Goal: Task Accomplishment & Management: Complete application form

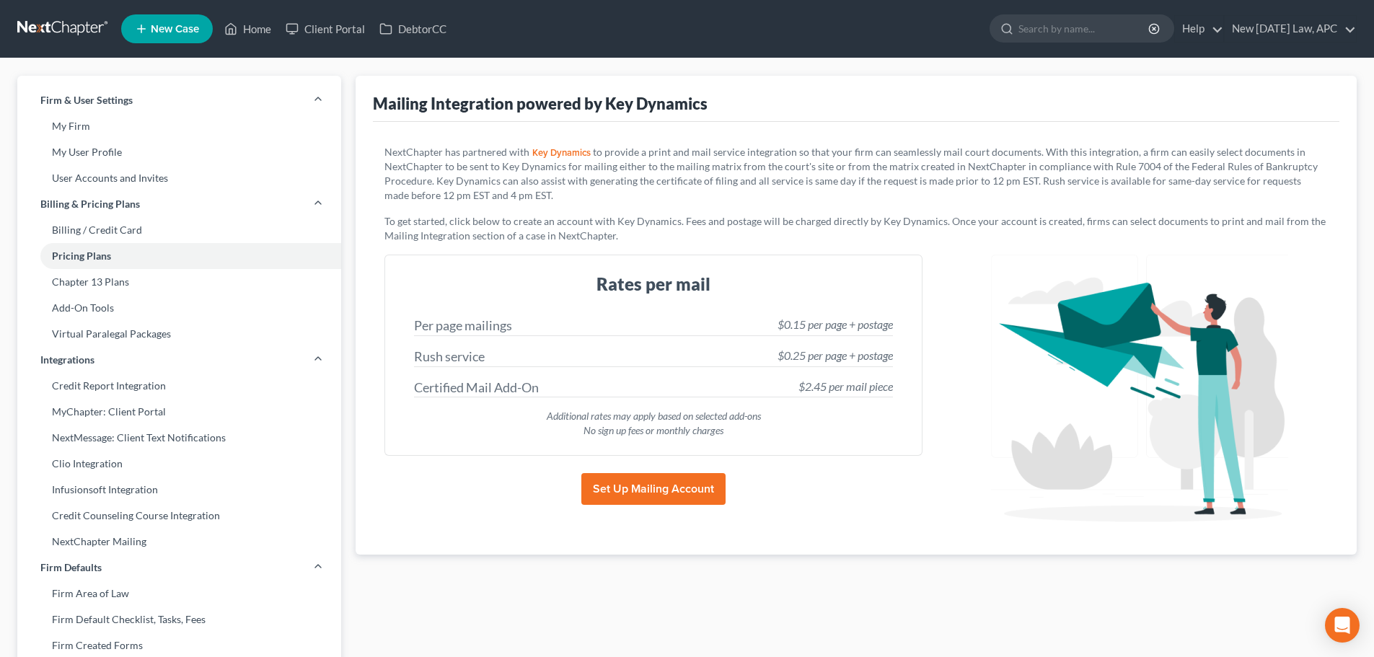
click at [35, 26] on link at bounding box center [63, 29] width 92 height 26
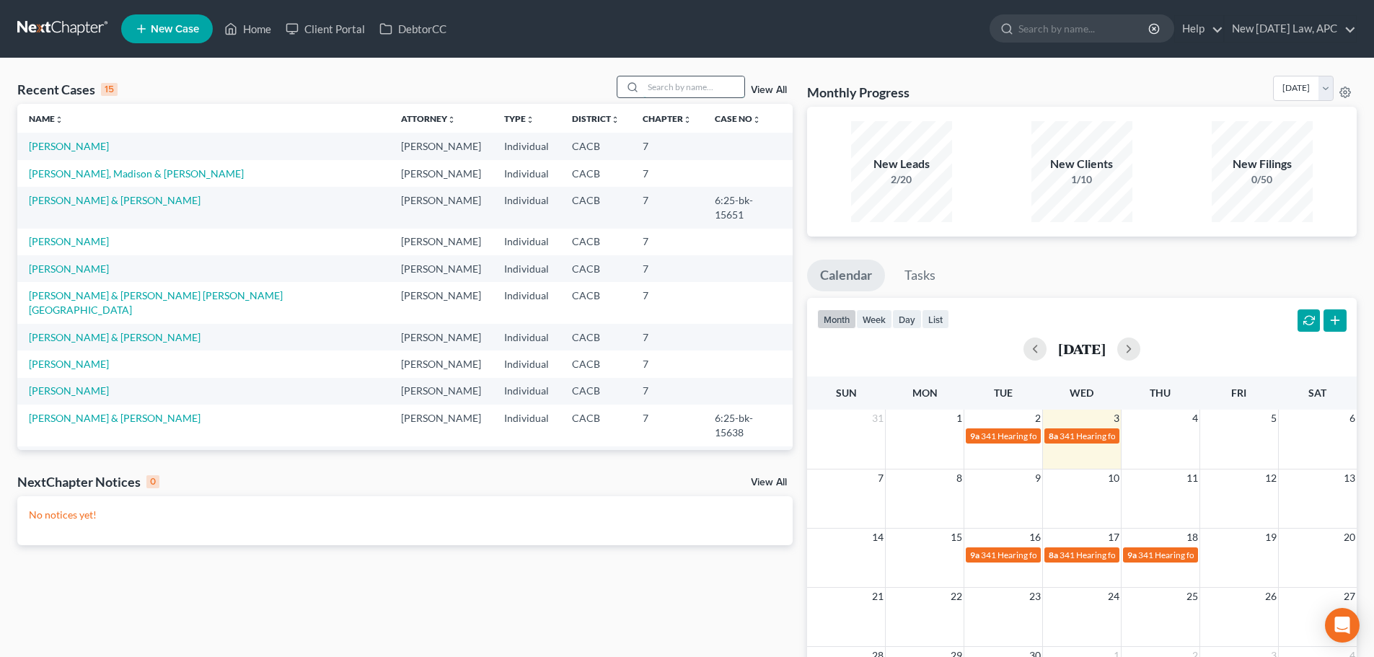
click at [707, 92] on input "search" at bounding box center [693, 86] width 101 height 21
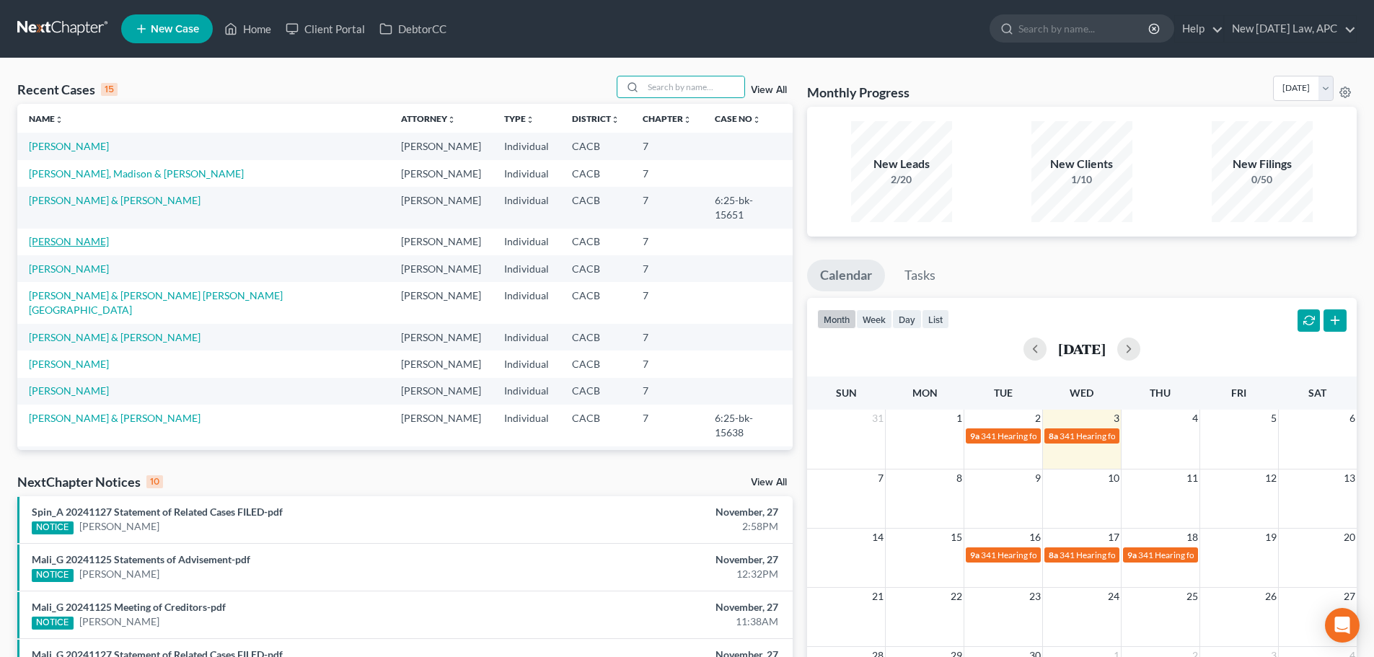
click at [80, 235] on link "[PERSON_NAME]" at bounding box center [69, 241] width 80 height 12
select select "4"
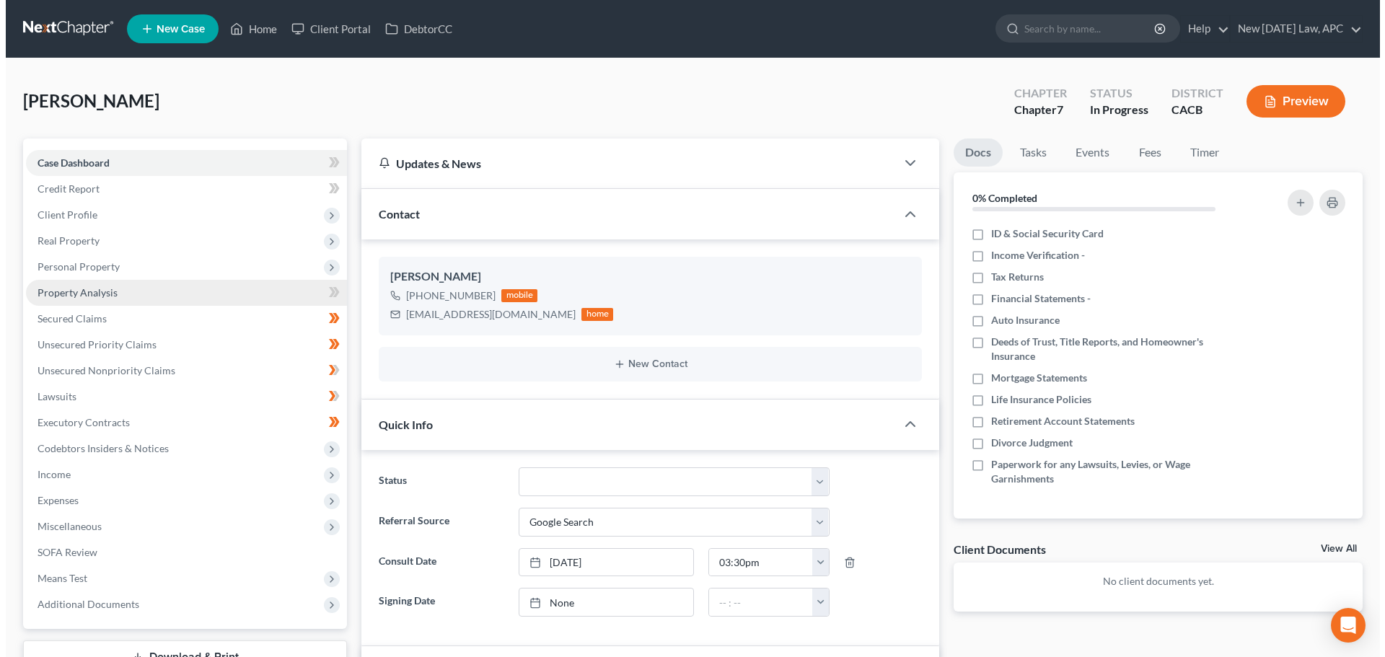
scroll to position [635, 0]
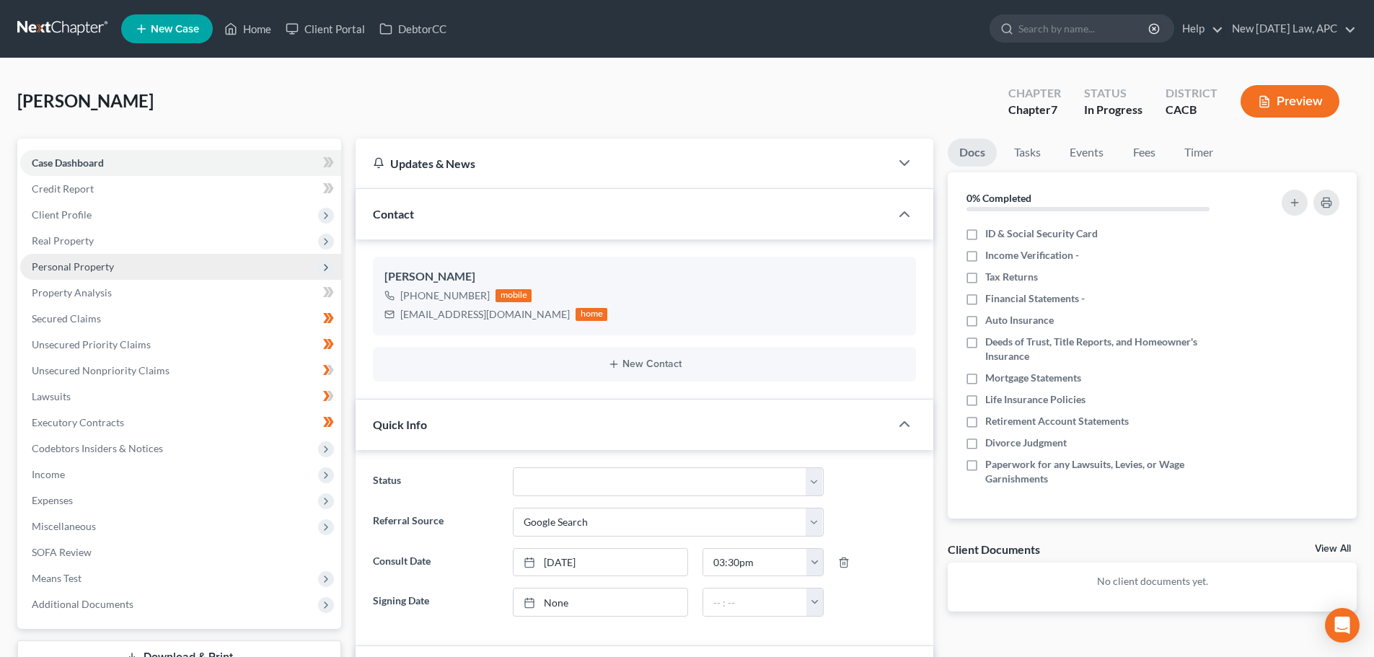
click at [88, 272] on span "Personal Property" at bounding box center [73, 266] width 82 height 12
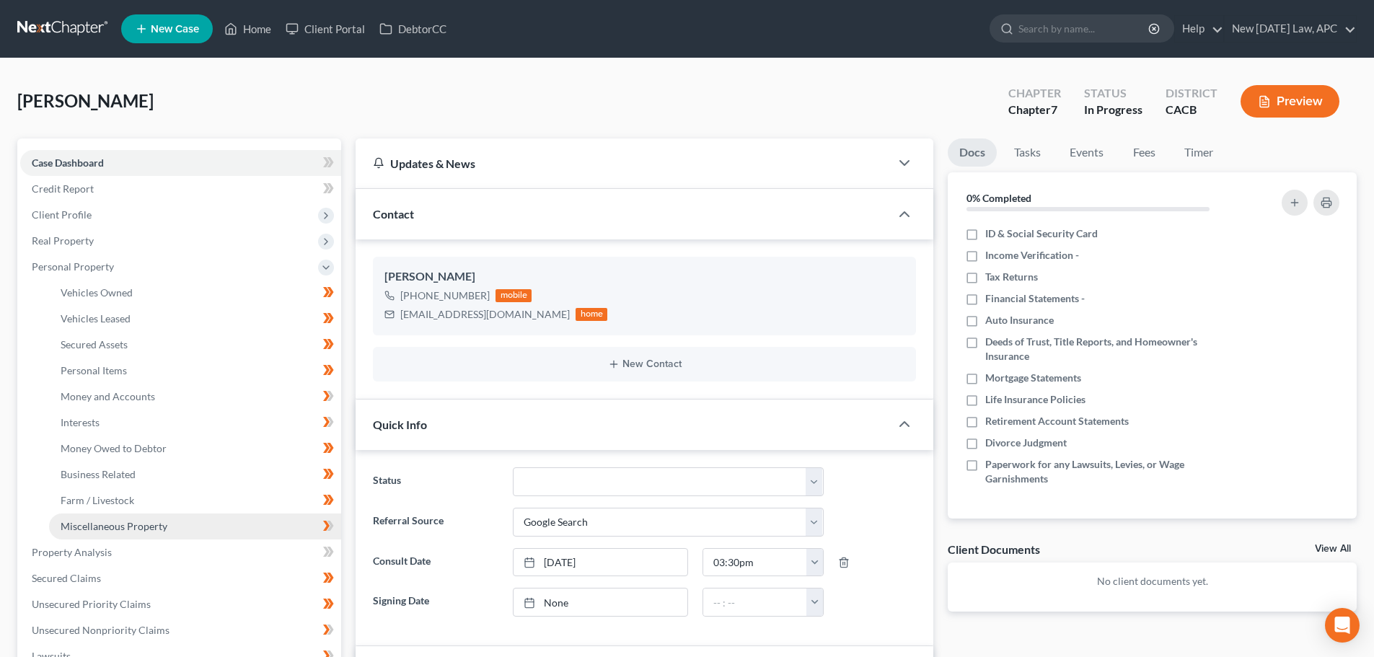
click at [138, 532] on link "Miscellaneous Property" at bounding box center [195, 527] width 292 height 26
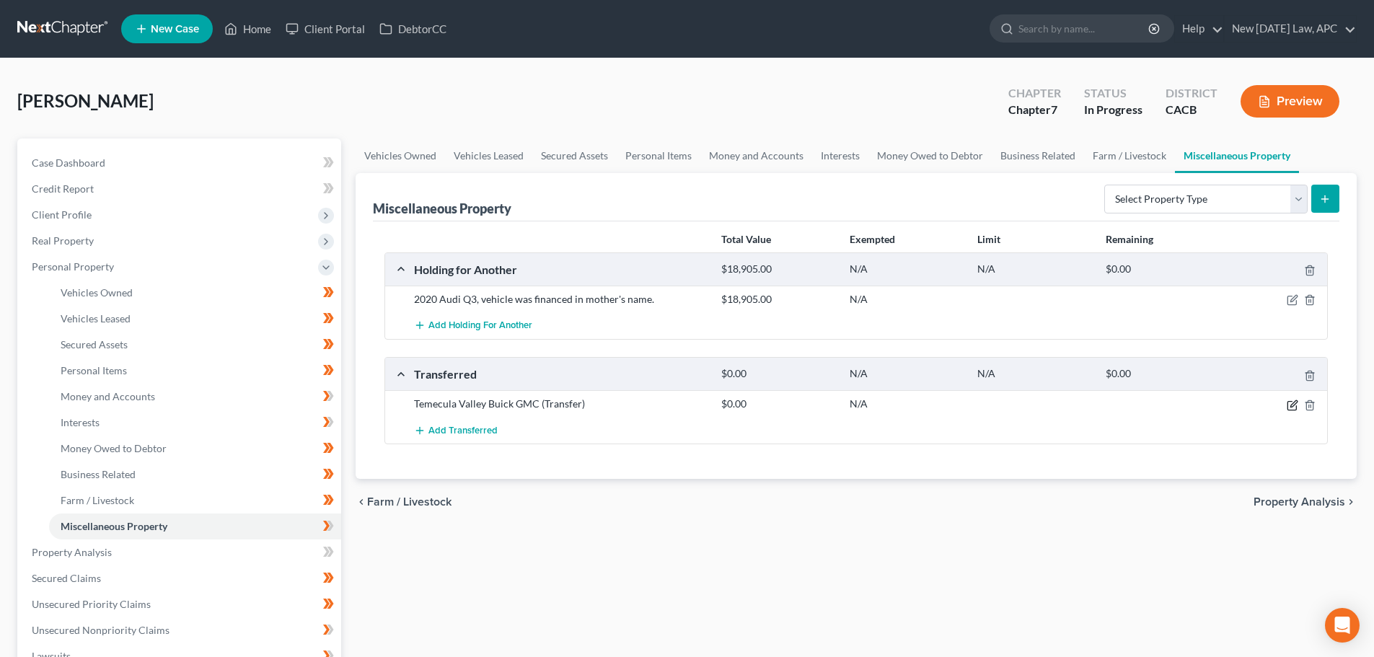
click at [1294, 402] on icon "button" at bounding box center [1293, 403] width 6 height 6
select select "Ordinary ([DATE])"
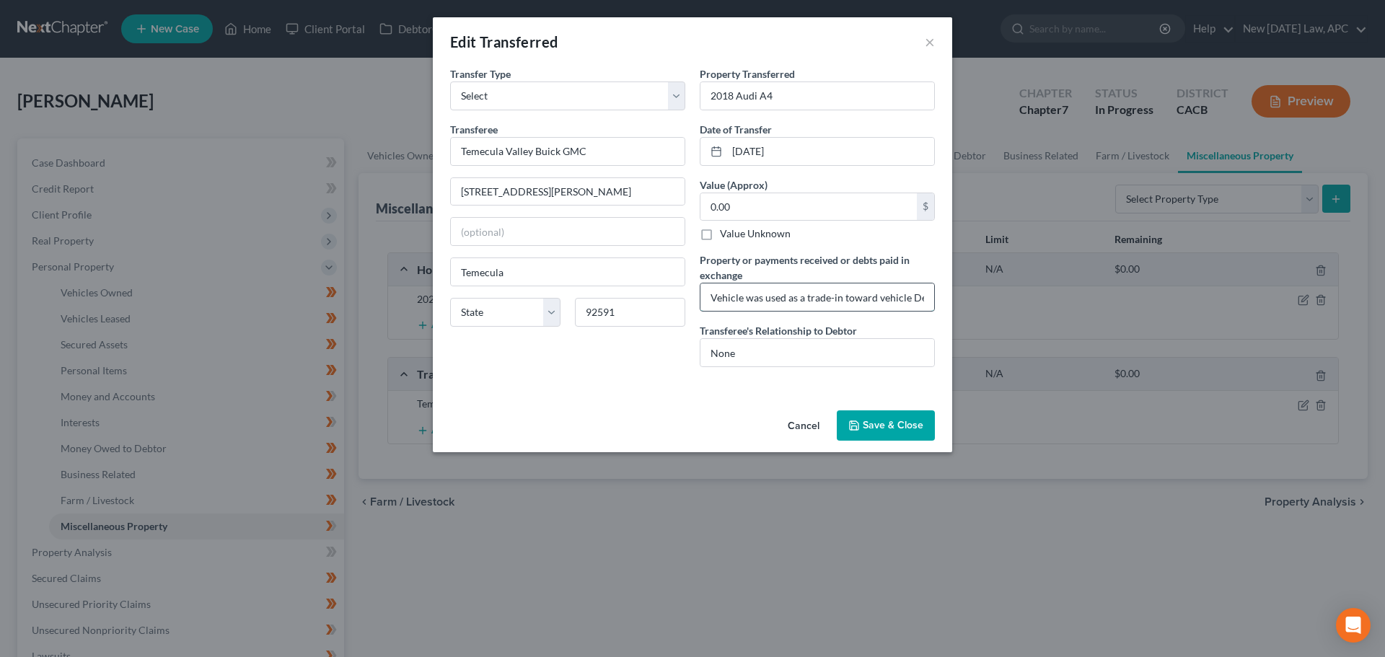
click at [767, 299] on input "Vehicle was used as a trade-in toward vehicle Debtor is currently driving." at bounding box center [817, 296] width 234 height 27
drag, startPoint x: 708, startPoint y: 297, endPoint x: 997, endPoint y: 287, distance: 289.4
click at [997, 287] on div "Edit Transferred × An exemption set must first be selected from the Filing Info…" at bounding box center [692, 328] width 1385 height 657
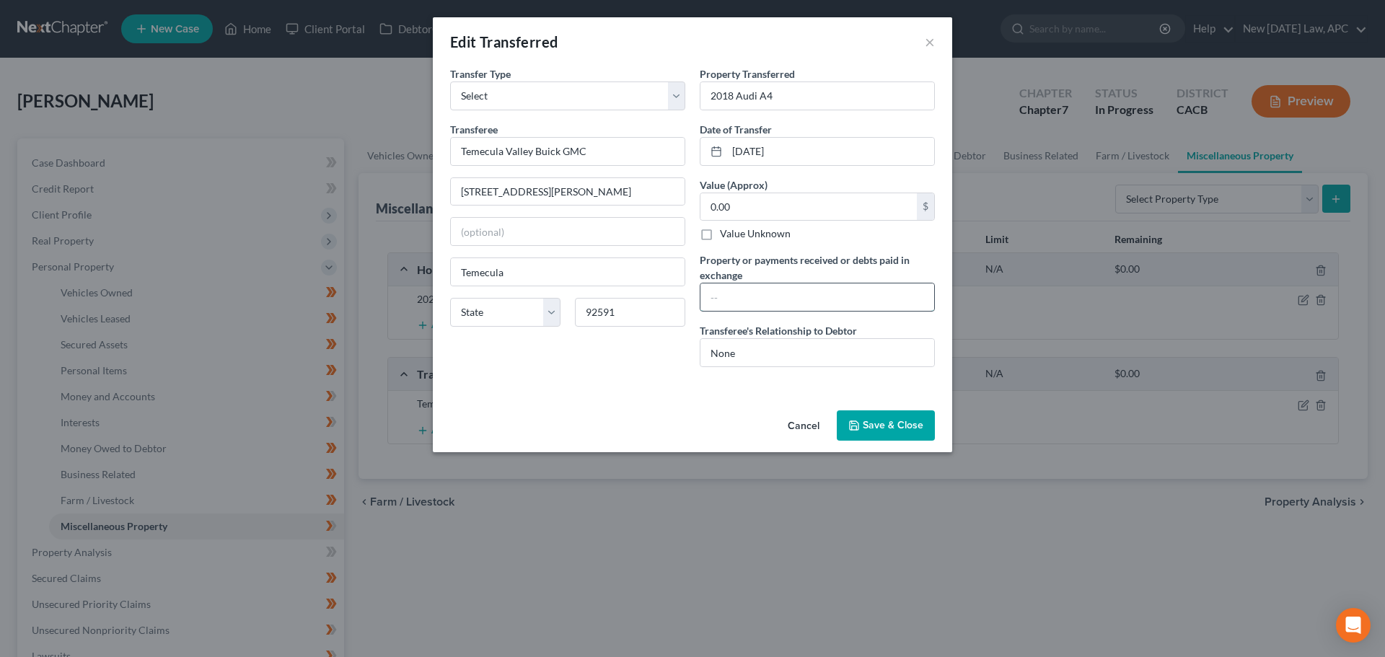
click at [710, 296] on input "text" at bounding box center [817, 296] width 234 height 27
type input "Dealership paid off remainder of loan, [PERSON_NAME] received no additional fun…"
click at [817, 147] on input "[DATE]" at bounding box center [830, 151] width 207 height 27
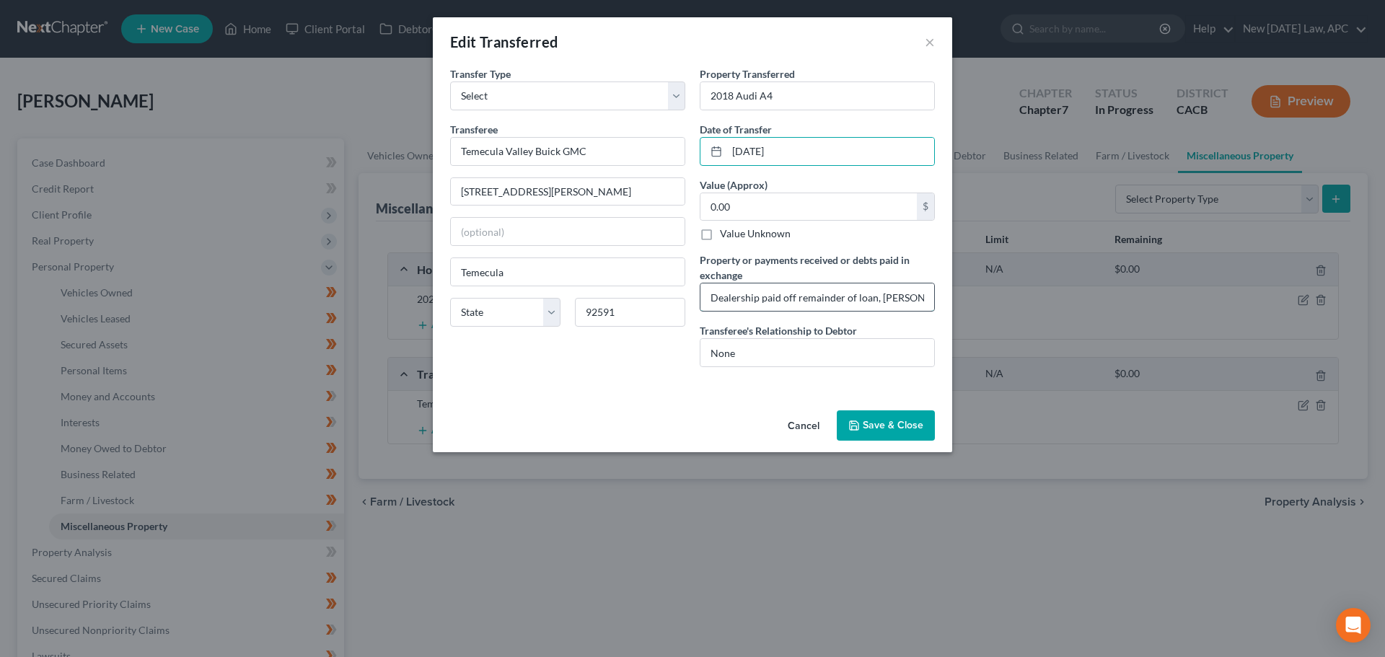
click at [823, 305] on input "Dealership paid off remainder of loan, [PERSON_NAME] received no additional fun…" at bounding box center [817, 296] width 234 height 27
drag, startPoint x: 766, startPoint y: 292, endPoint x: 940, endPoint y: 301, distance: 174.8
click at [940, 301] on div "Property Transferred * 2018 Audi A4 Date of Transfer * [DATE] Value (Approx) 0.…" at bounding box center [817, 222] width 250 height 312
click at [867, 297] on input "Dealership paid off remainder of loan, [PERSON_NAME] received no additional fun…" at bounding box center [817, 296] width 234 height 27
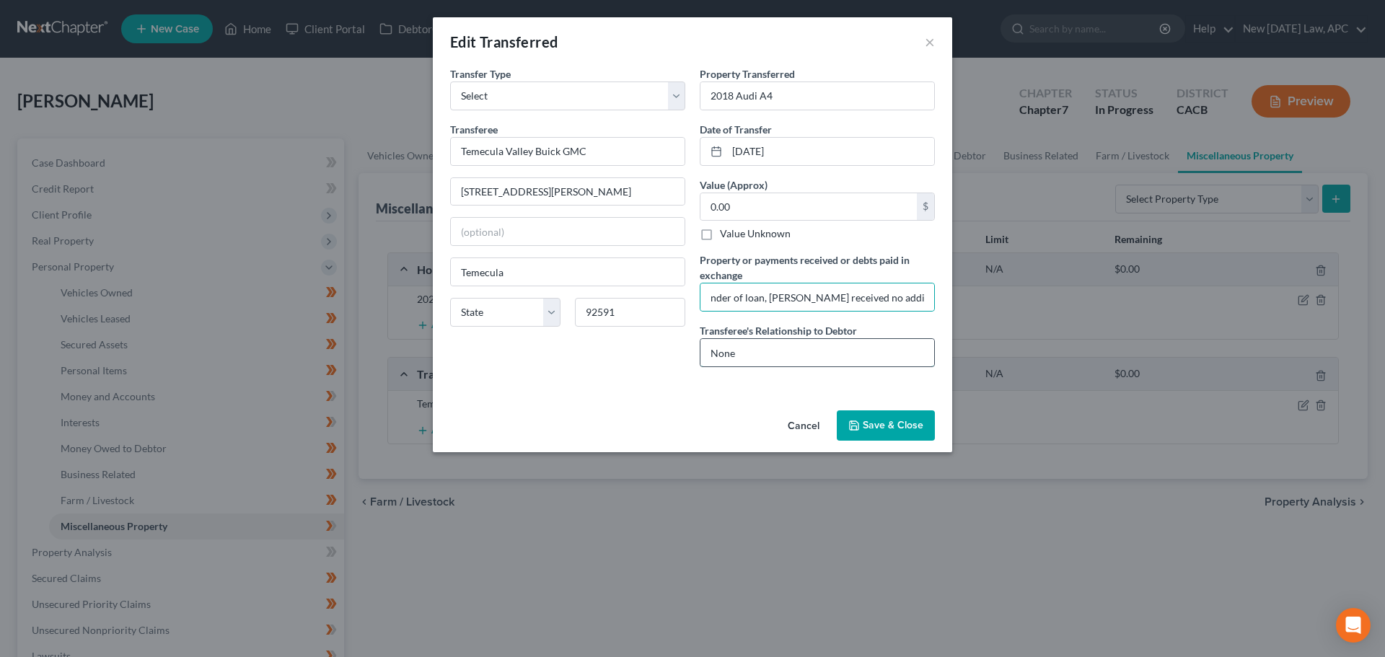
click at [756, 348] on input "None" at bounding box center [817, 352] width 234 height 27
click at [761, 204] on input "0.00" at bounding box center [808, 206] width 216 height 27
click at [749, 206] on input "0.00" at bounding box center [808, 206] width 216 height 27
click at [740, 199] on input "0.00" at bounding box center [808, 206] width 216 height 27
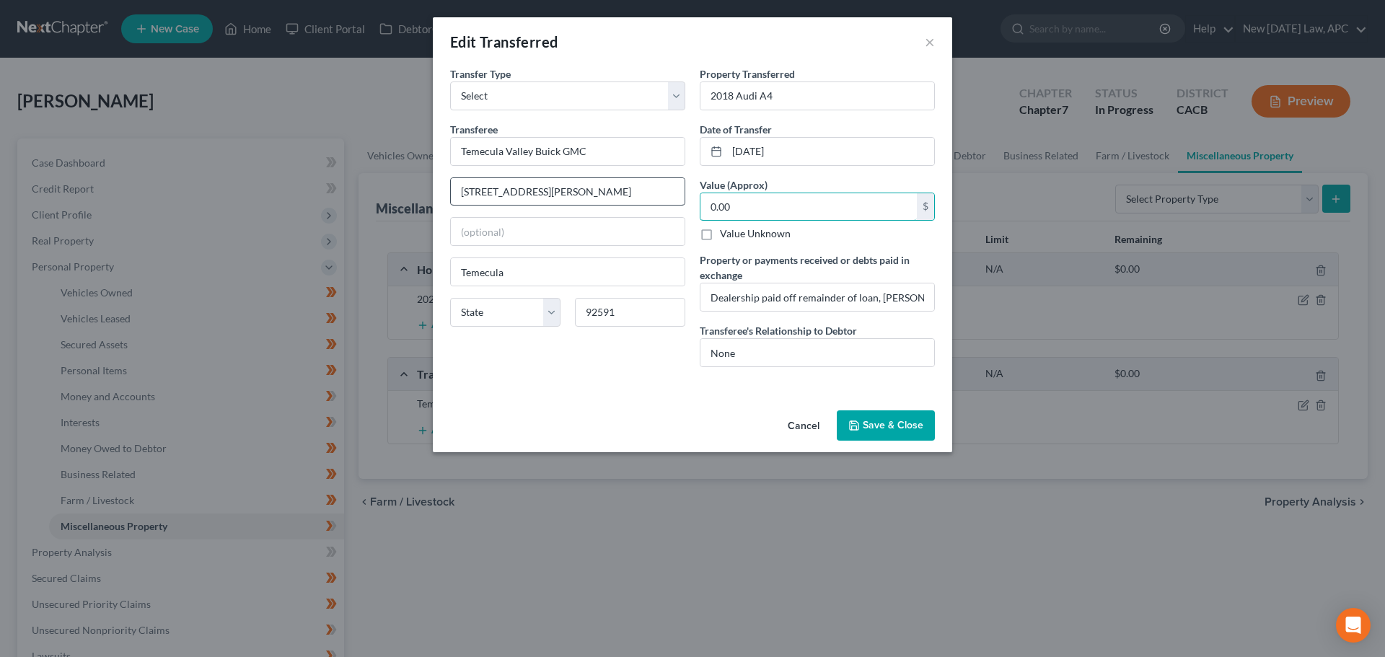
drag, startPoint x: 740, startPoint y: 207, endPoint x: 657, endPoint y: 188, distance: 85.2
click at [657, 188] on div "Transfer Type * Select Ordinary ([DATE]) [DATE] Transferee * Temecula Valley Bu…" at bounding box center [692, 222] width 499 height 312
click at [759, 209] on input "0.00" at bounding box center [808, 206] width 216 height 27
drag, startPoint x: 742, startPoint y: 206, endPoint x: 700, endPoint y: 202, distance: 42.8
click at [700, 202] on div "0.00 $" at bounding box center [817, 207] width 235 height 29
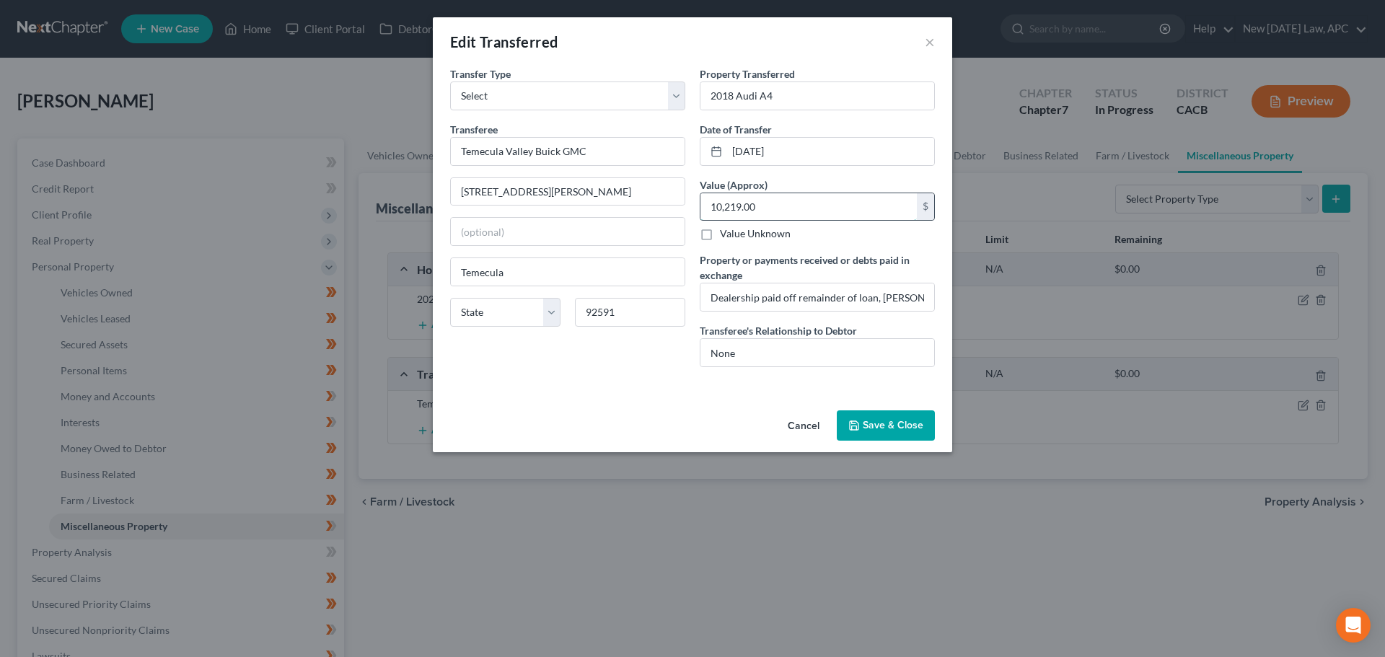
click at [766, 206] on input "10,219.00" at bounding box center [808, 206] width 216 height 27
type input "10,219.00"
click at [808, 152] on input "[DATE]" at bounding box center [830, 151] width 207 height 27
drag, startPoint x: 793, startPoint y: 155, endPoint x: 781, endPoint y: 153, distance: 11.7
click at [785, 155] on input "[DATE]" at bounding box center [830, 151] width 207 height 27
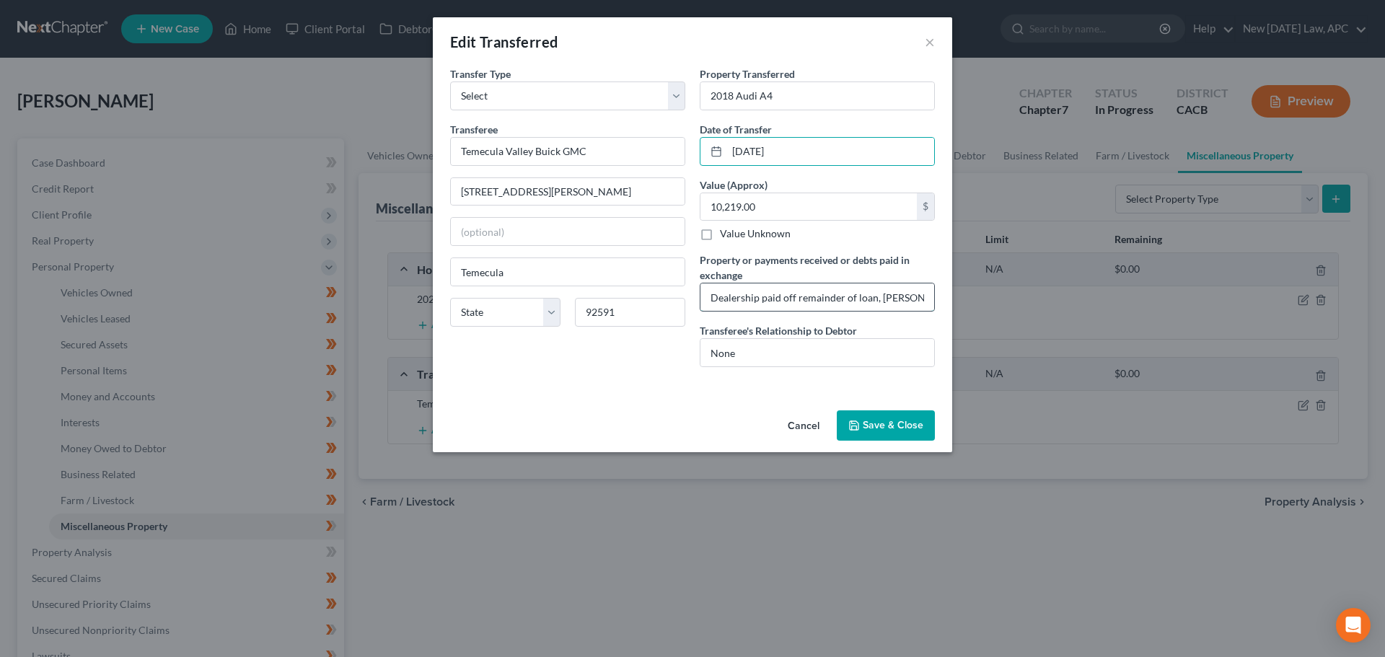
click at [811, 296] on input "Dealership paid off remainder of loan, [PERSON_NAME] received no additional fun…" at bounding box center [817, 296] width 234 height 27
click at [859, 300] on input "Dealership paid off remainder of loan, [PERSON_NAME] received no additional fun…" at bounding box center [817, 296] width 234 height 27
drag, startPoint x: 819, startPoint y: 299, endPoint x: 917, endPoint y: 304, distance: 98.2
click at [918, 304] on input "Dealership paid off remainder of loan, [PERSON_NAME] received no additional fun…" at bounding box center [817, 296] width 234 height 27
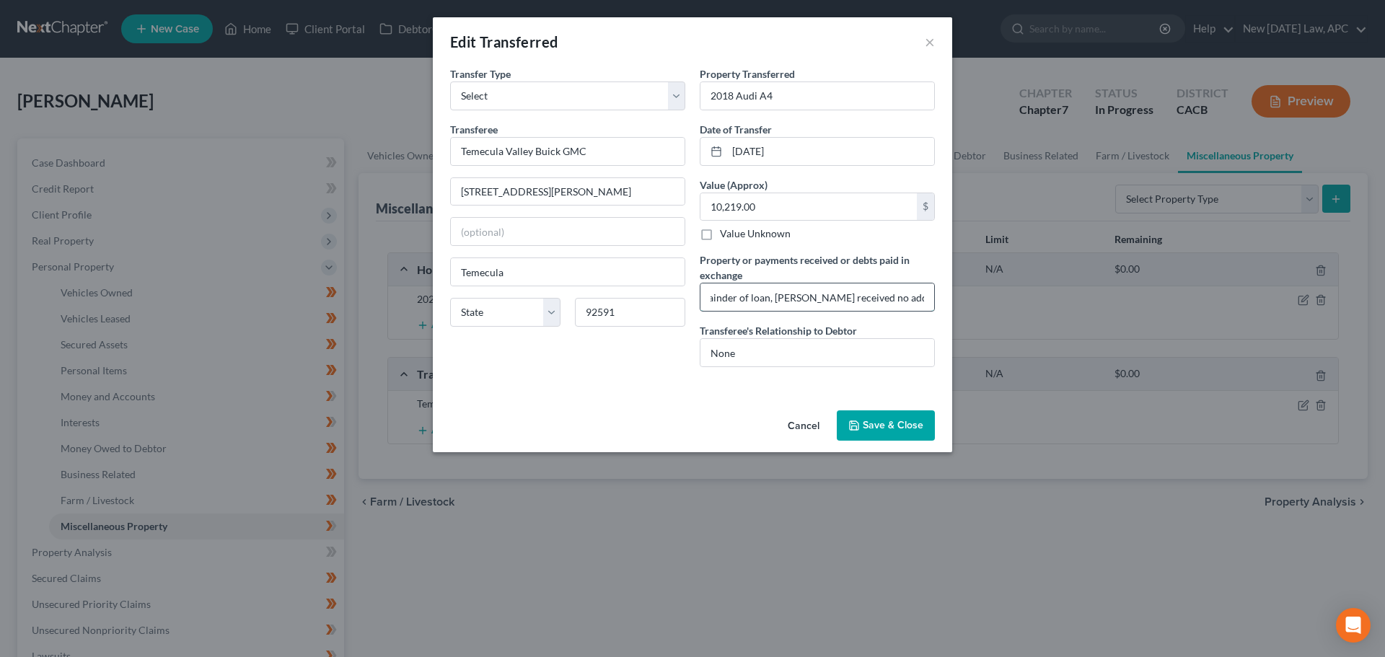
click at [782, 300] on input "Dealership paid off remainder of loan, [PERSON_NAME] received no additional fun…" at bounding box center [817, 296] width 234 height 27
click at [745, 295] on input "Dealership paid off remainder of loan, [PERSON_NAME] received no additional fun…" at bounding box center [817, 296] width 234 height 27
click at [833, 299] on input "Dealership paid off remainder of vehicle loan, [PERSON_NAME] received no additi…" at bounding box center [817, 296] width 234 height 27
drag, startPoint x: 833, startPoint y: 299, endPoint x: 934, endPoint y: 307, distance: 101.3
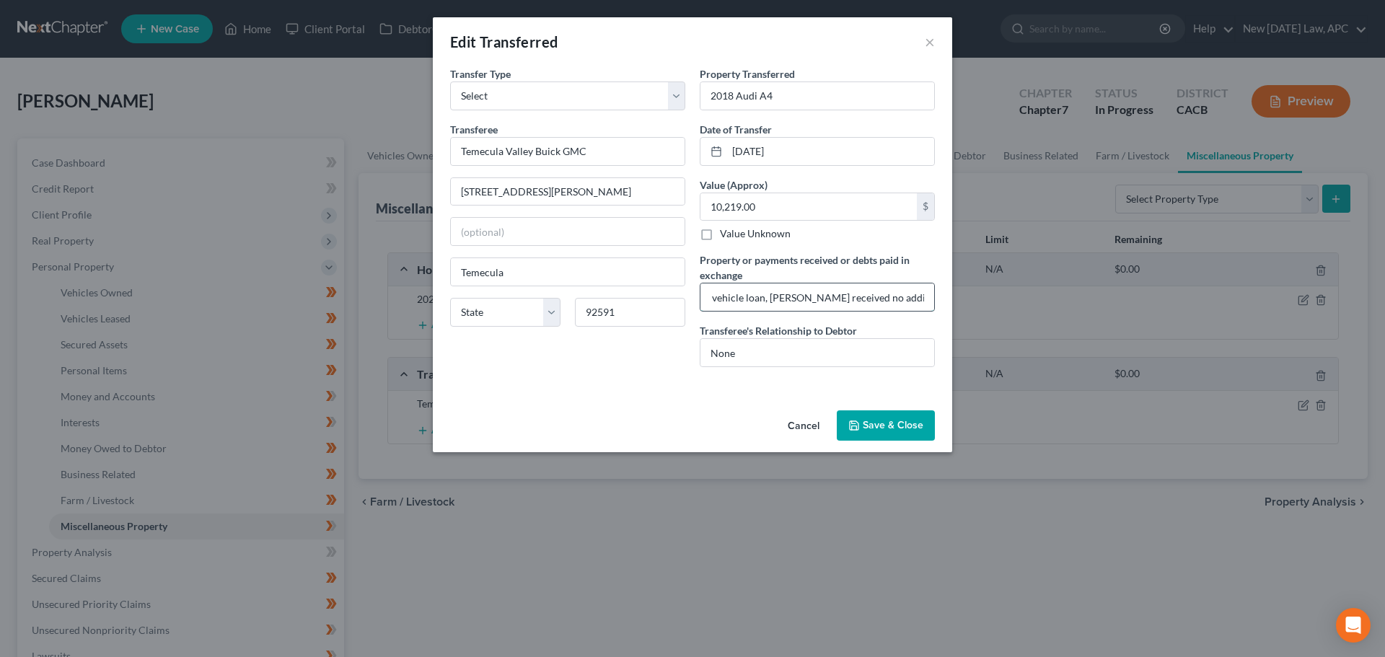
click at [934, 307] on div "Dealership paid off remainder of vehicle loan, [PERSON_NAME] received no additi…" at bounding box center [817, 297] width 235 height 29
click at [906, 295] on input "Dealership paid off remainder of vehicle loan, [PERSON_NAME] received no additi…" at bounding box center [817, 296] width 234 height 27
type input "Dealership paid off remainder of vehicle loan, [PERSON_NAME] received no additi…"
click at [771, 210] on input "10,219.00" at bounding box center [808, 206] width 216 height 27
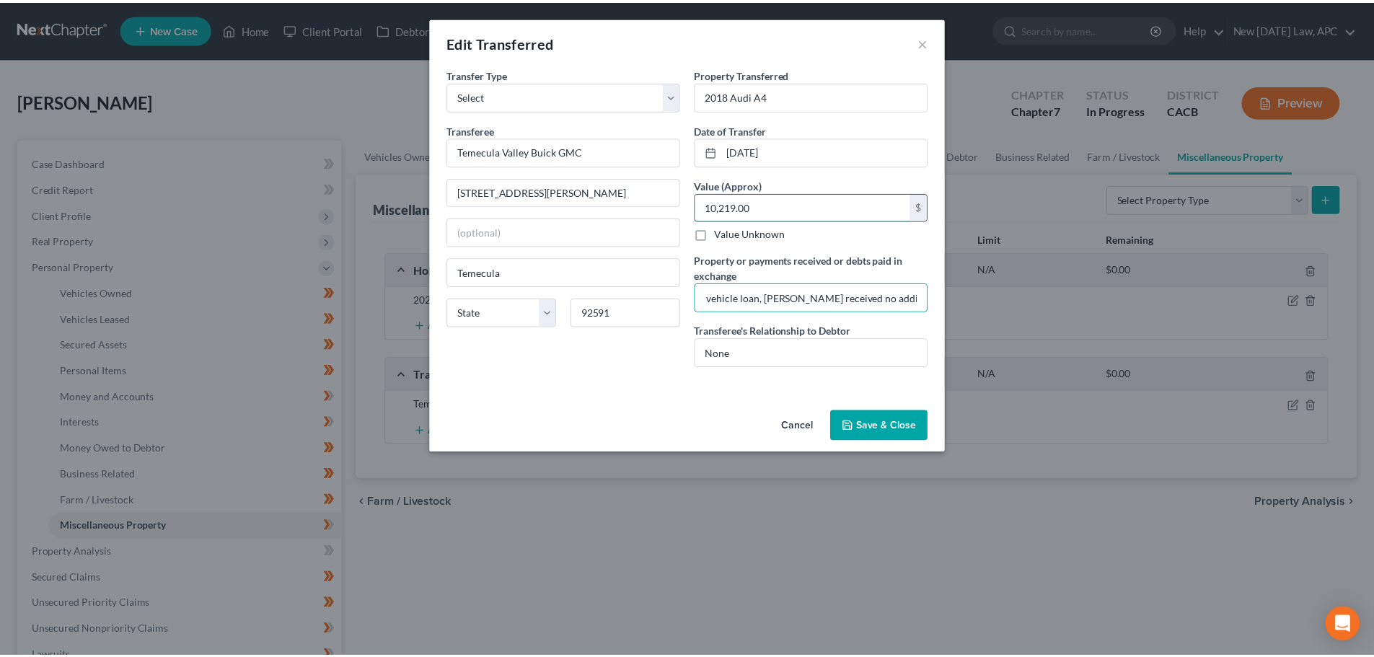
scroll to position [0, 0]
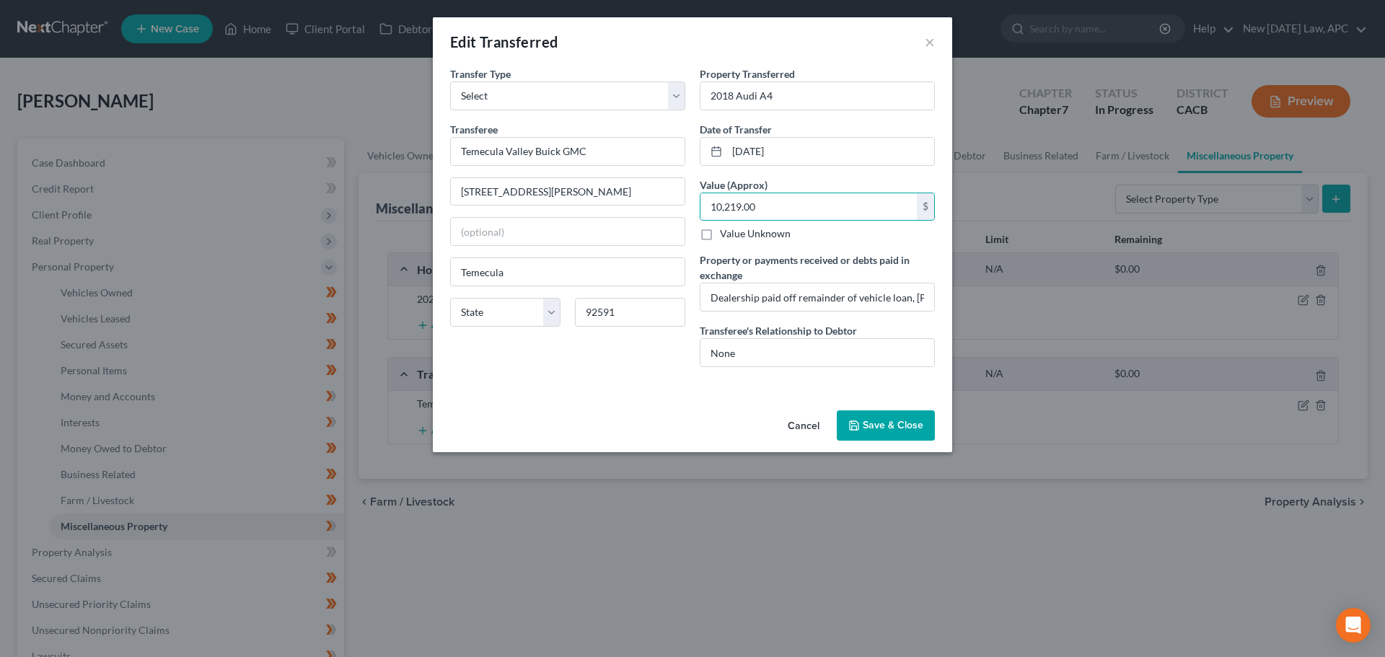
click at [883, 427] on button "Save & Close" at bounding box center [886, 425] width 98 height 30
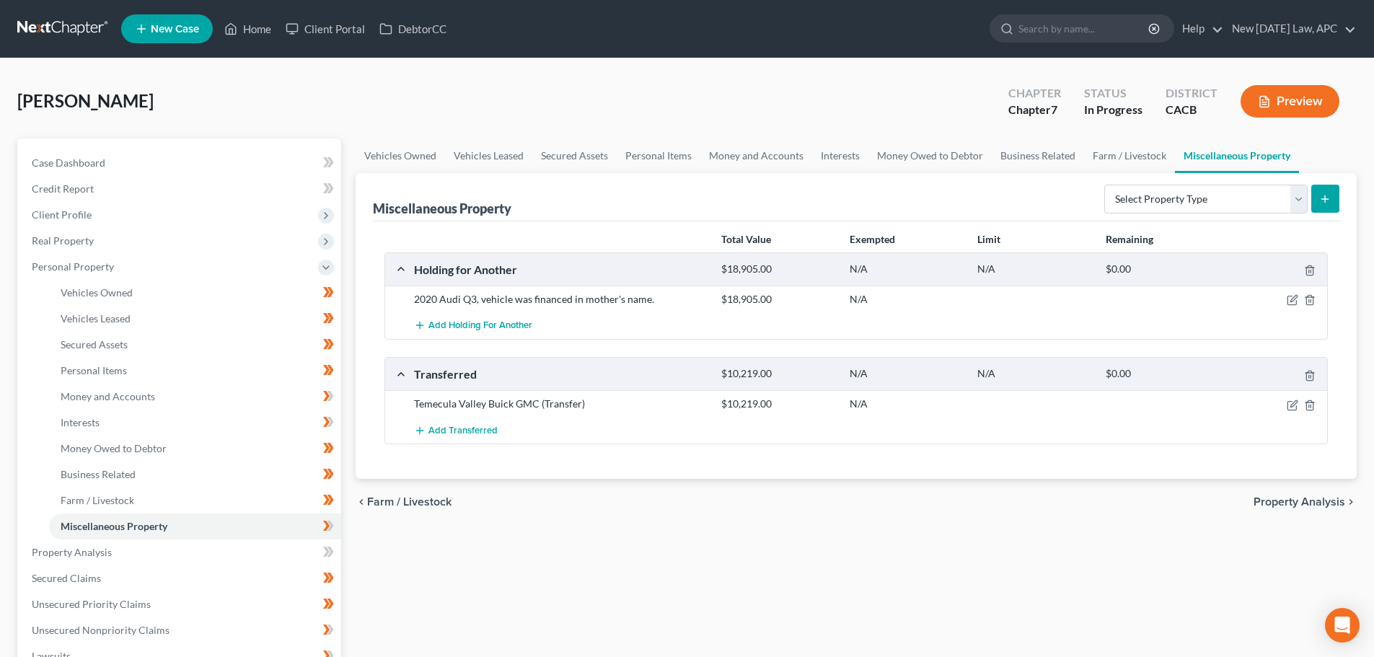
click at [1288, 100] on button "Preview" at bounding box center [1289, 101] width 99 height 32
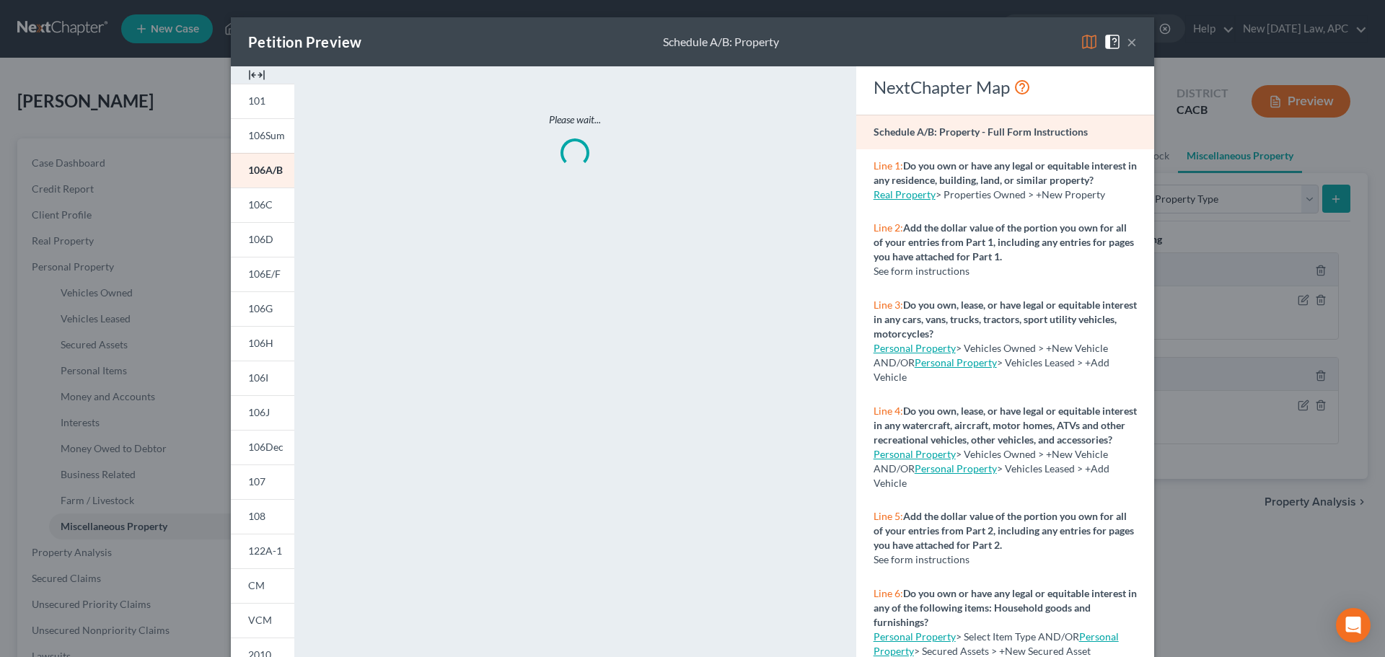
click at [1127, 43] on button "×" at bounding box center [1132, 41] width 10 height 17
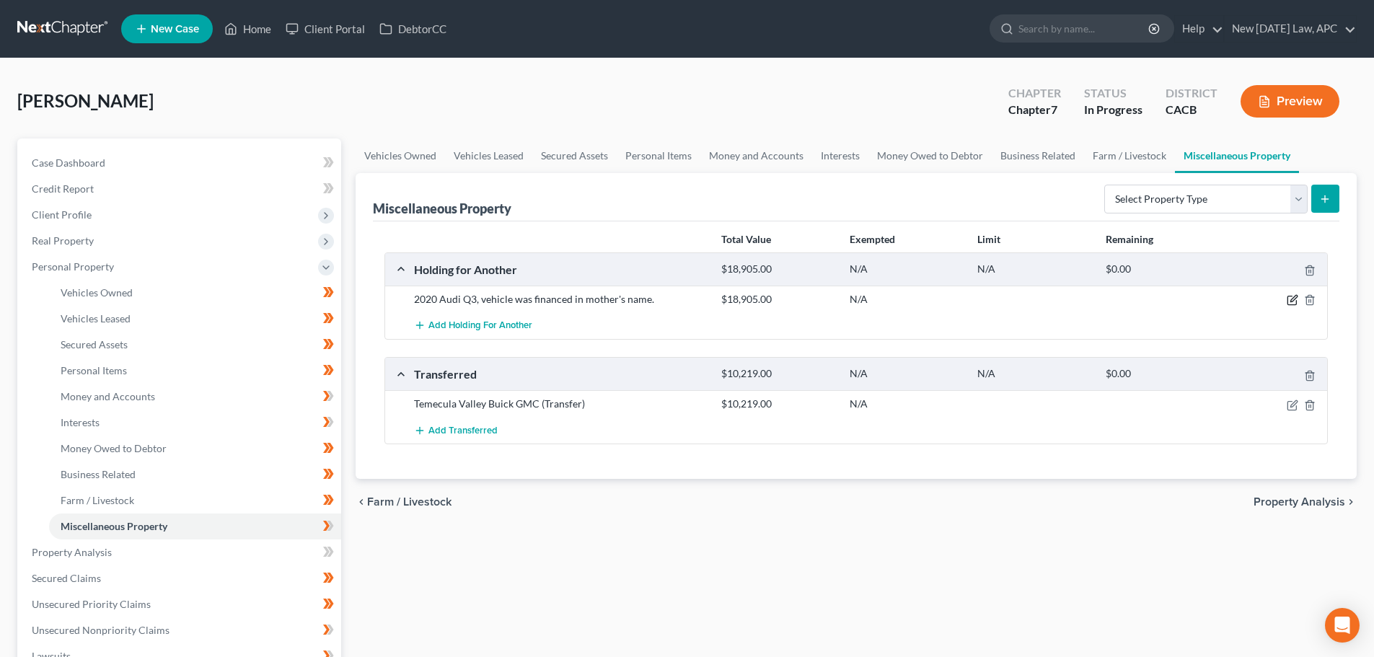
click at [1289, 298] on icon "button" at bounding box center [1293, 300] width 12 height 12
select select "4"
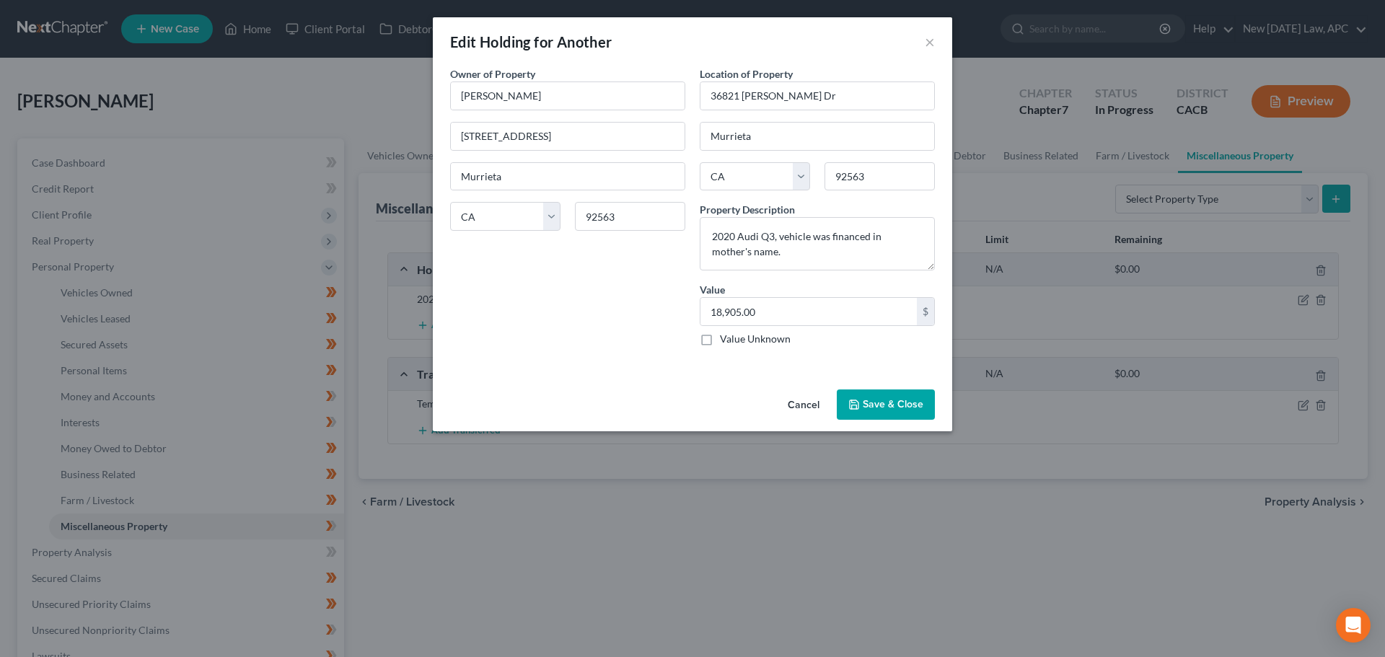
click at [796, 406] on button "Cancel" at bounding box center [803, 405] width 55 height 29
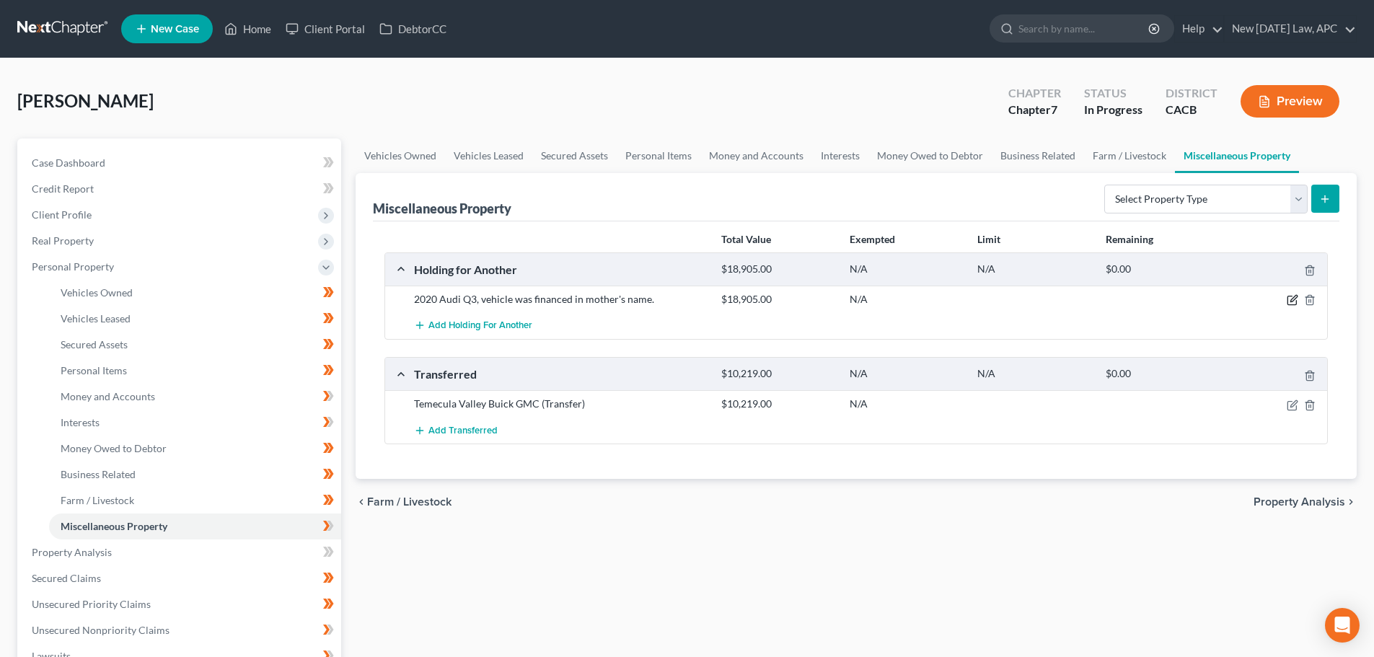
click at [1287, 299] on icon "button" at bounding box center [1293, 300] width 12 height 12
select select "4"
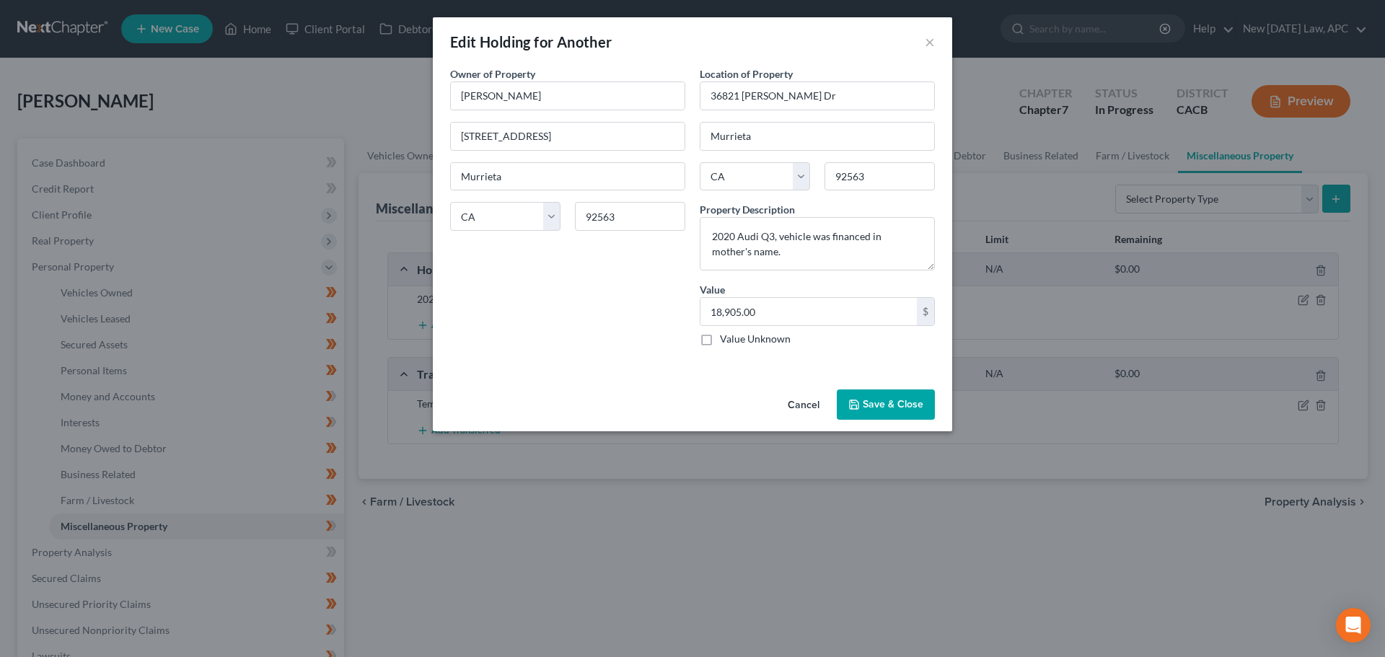
click at [794, 404] on button "Cancel" at bounding box center [803, 405] width 55 height 29
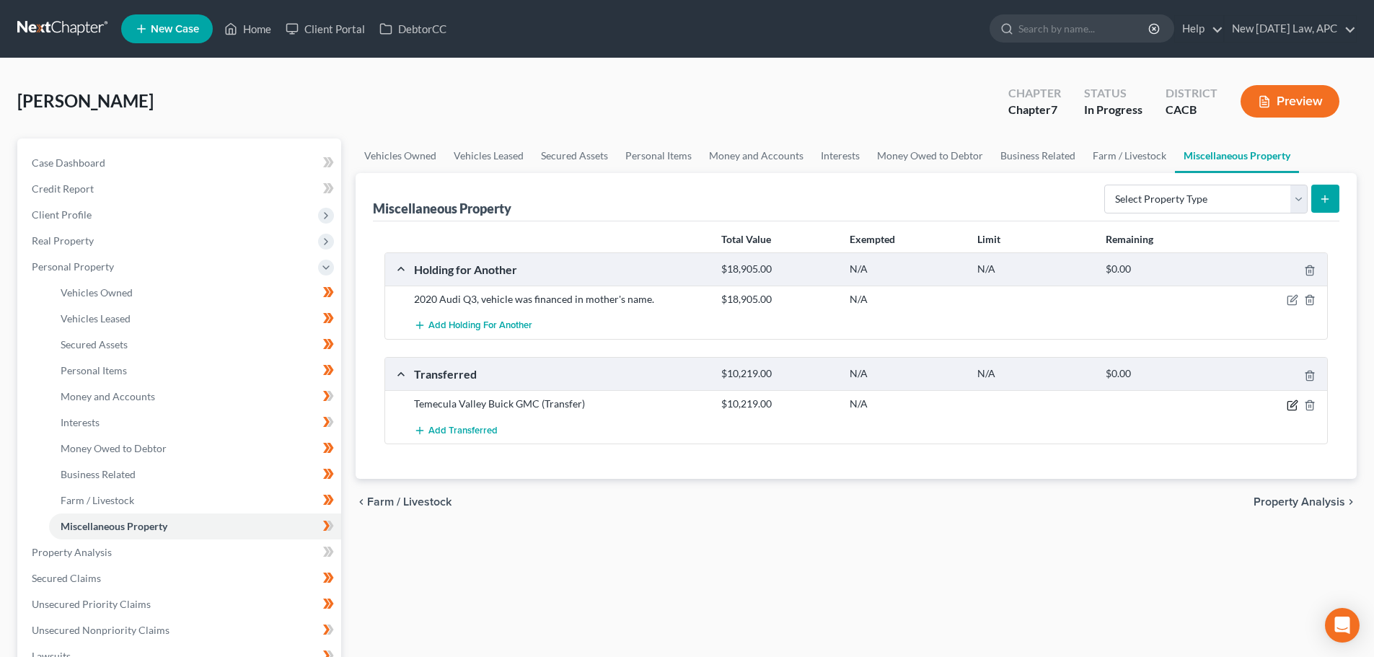
click at [1289, 402] on icon "button" at bounding box center [1293, 406] width 12 height 12
select select "Ordinary ([DATE])"
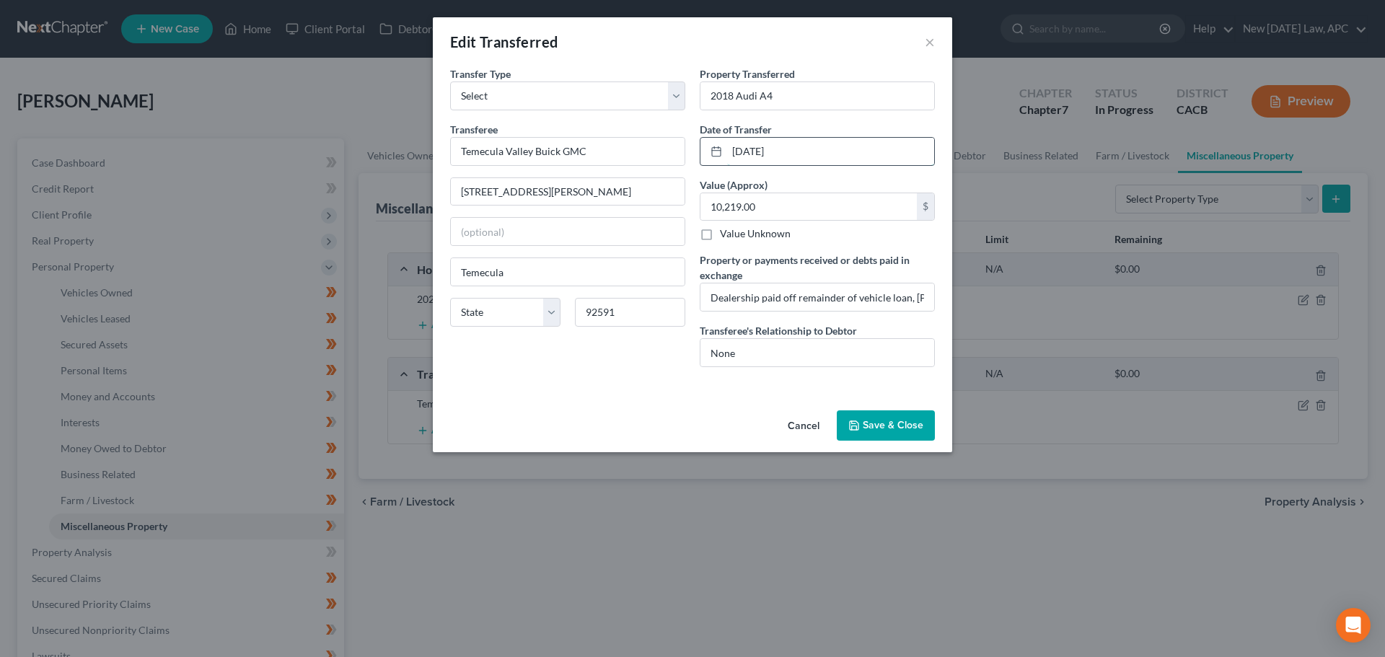
click at [752, 141] on input "[DATE]" at bounding box center [830, 151] width 207 height 27
drag, startPoint x: 758, startPoint y: 151, endPoint x: 705, endPoint y: 149, distance: 52.7
click at [705, 149] on div "[DATE]" at bounding box center [817, 151] width 235 height 29
type input "[DATE]"
click at [879, 424] on button "Save & Close" at bounding box center [886, 425] width 98 height 30
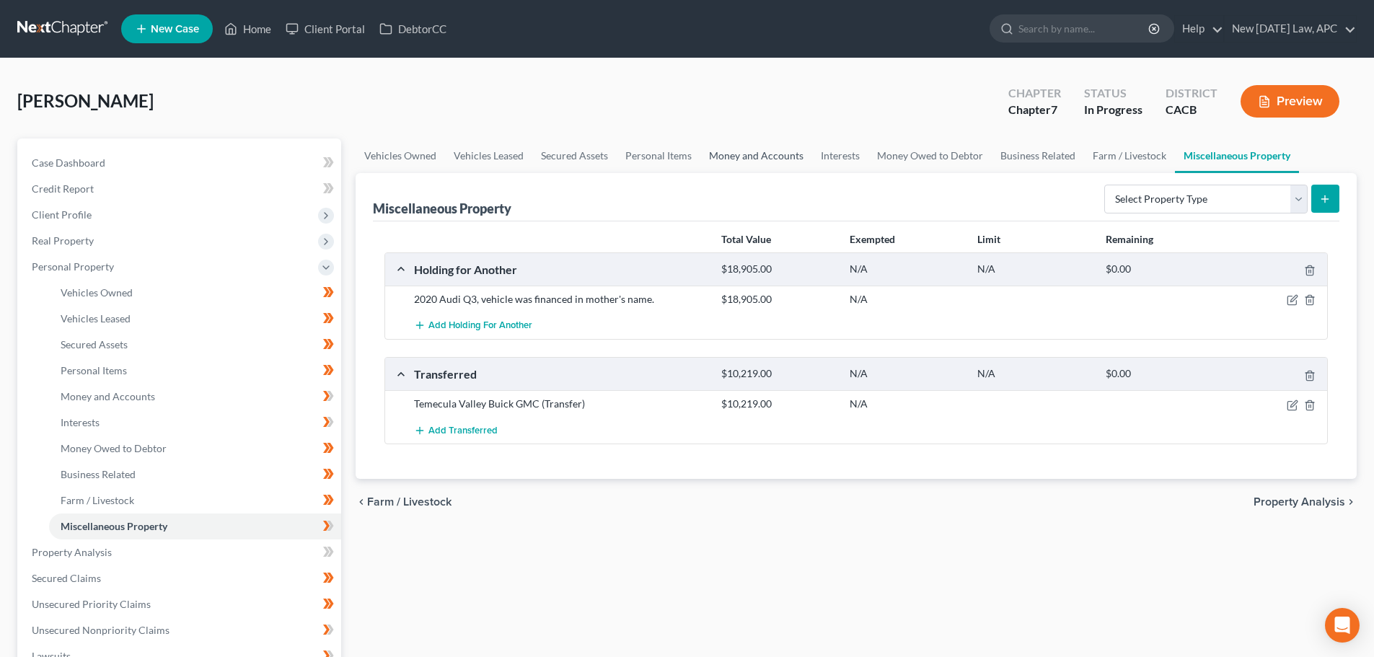
click at [751, 151] on link "Money and Accounts" at bounding box center [756, 155] width 112 height 35
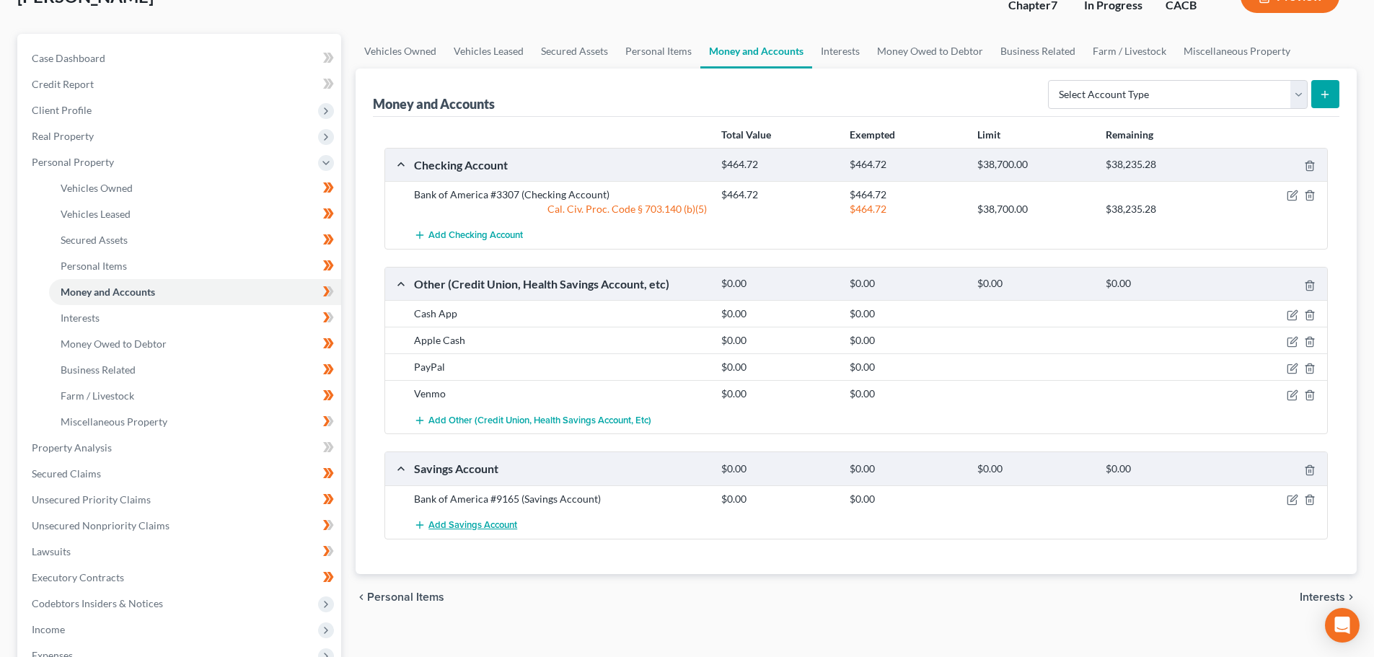
scroll to position [72, 0]
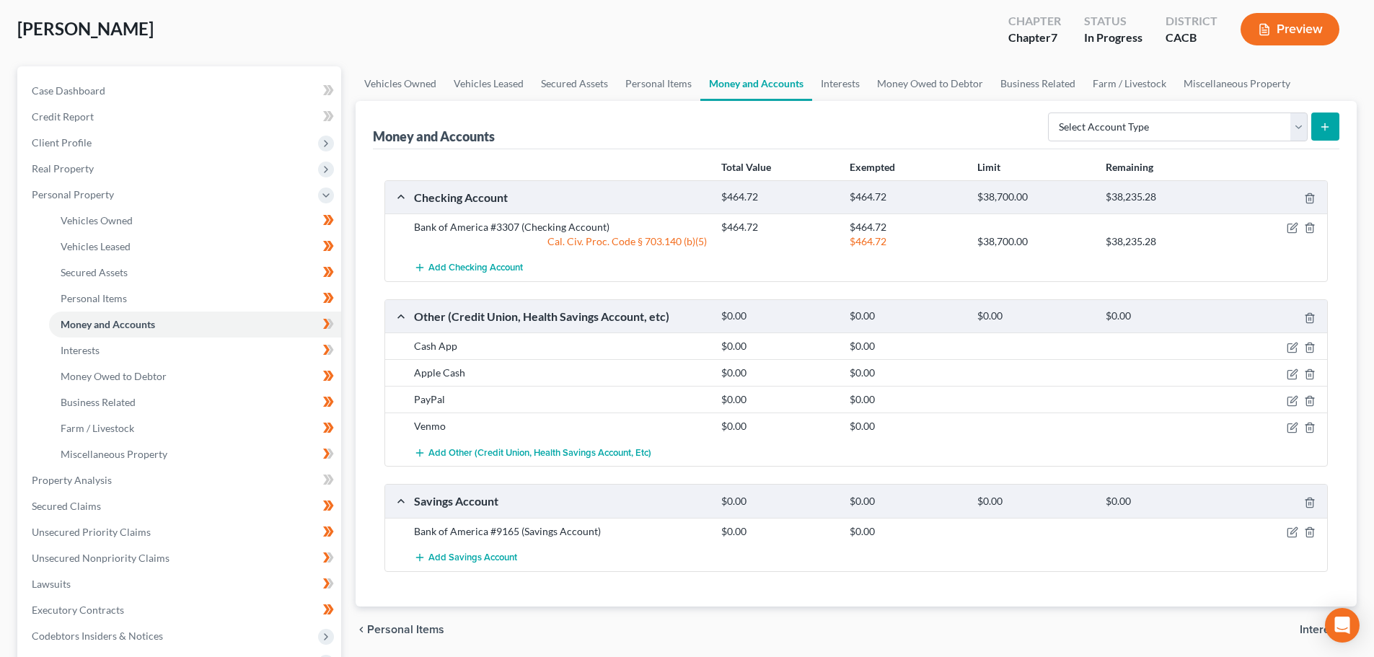
click at [646, 138] on div "Money and Accounts Select Account Type Brokerage Cash on Hand Certificates of D…" at bounding box center [856, 125] width 966 height 48
click at [1280, 119] on select "Select Account Type Brokerage Cash on Hand Certificates of Deposit Checking Acc…" at bounding box center [1178, 127] width 260 height 29
select select "checking"
click at [1051, 113] on select "Select Account Type Brokerage Cash on Hand Certificates of Deposit Checking Acc…" at bounding box center [1178, 127] width 260 height 29
click at [1334, 119] on button "submit" at bounding box center [1325, 127] width 28 height 28
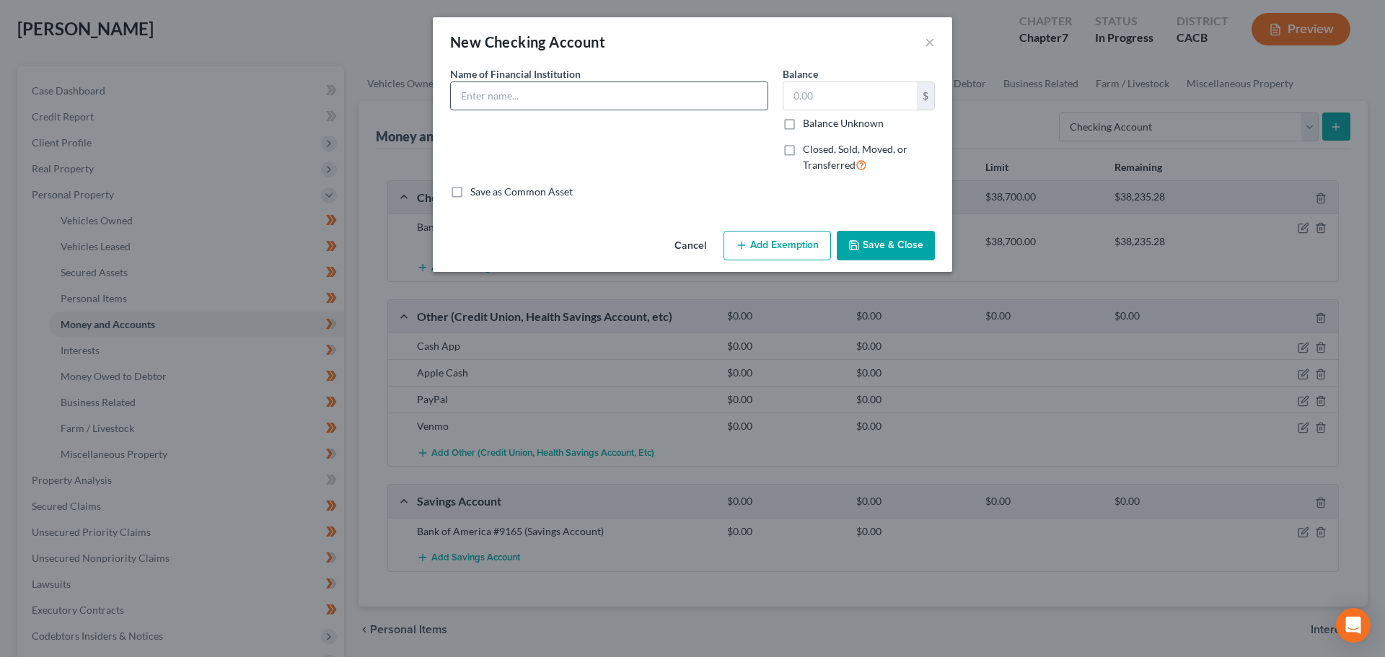
click at [506, 97] on input "text" at bounding box center [609, 95] width 317 height 27
type input "Navy Federal PLACEHOLDER (Closed?)"
click at [856, 248] on icon "button" at bounding box center [854, 245] width 12 height 12
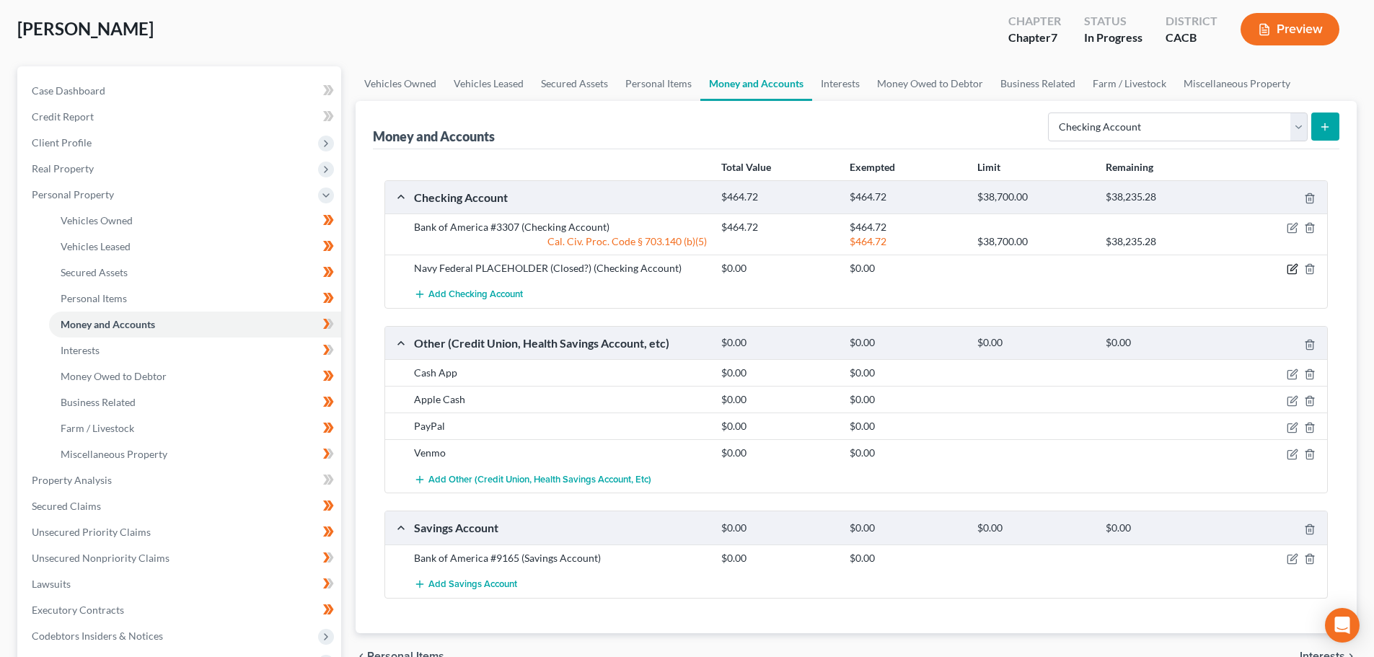
click at [1287, 271] on icon "button" at bounding box center [1293, 269] width 12 height 12
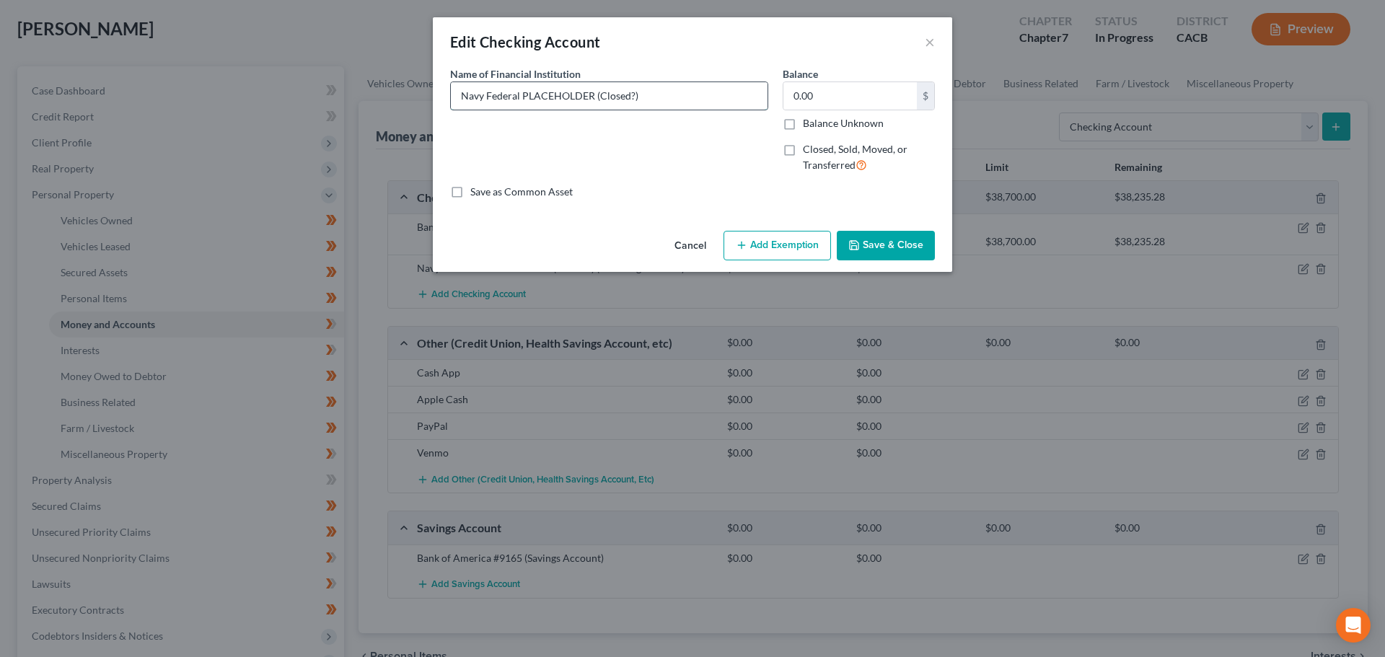
click at [648, 97] on input "Navy Federal PLACEHOLDER (Closed?)" at bounding box center [609, 95] width 317 height 27
drag, startPoint x: 648, startPoint y: 97, endPoint x: 578, endPoint y: 89, distance: 70.4
click at [578, 89] on input "Navy Federal PLACEHOLDER (Closed?)" at bounding box center [609, 95] width 317 height 27
click at [692, 85] on input "Navy Federal PLACEHOLDER (Closed?)" at bounding box center [609, 95] width 317 height 27
click at [881, 250] on button "Save & Close" at bounding box center [886, 246] width 98 height 30
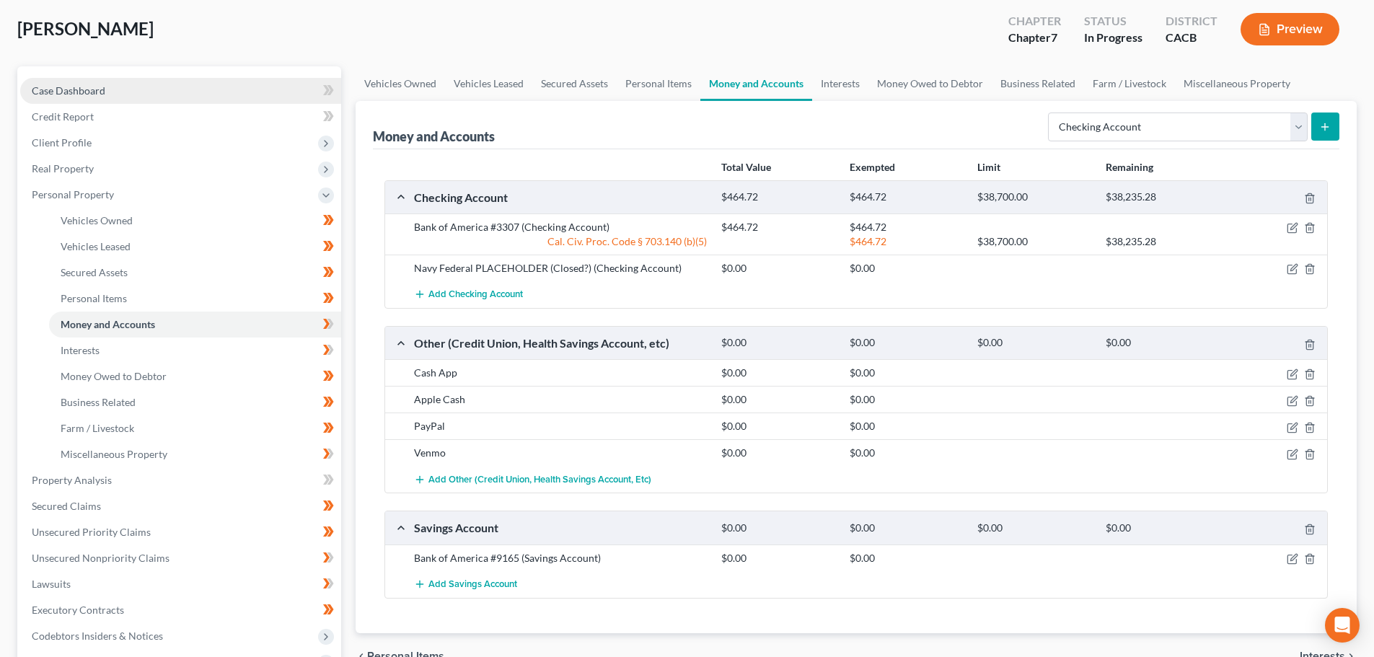
click at [125, 102] on link "Case Dashboard" at bounding box center [180, 91] width 321 height 26
select select "4"
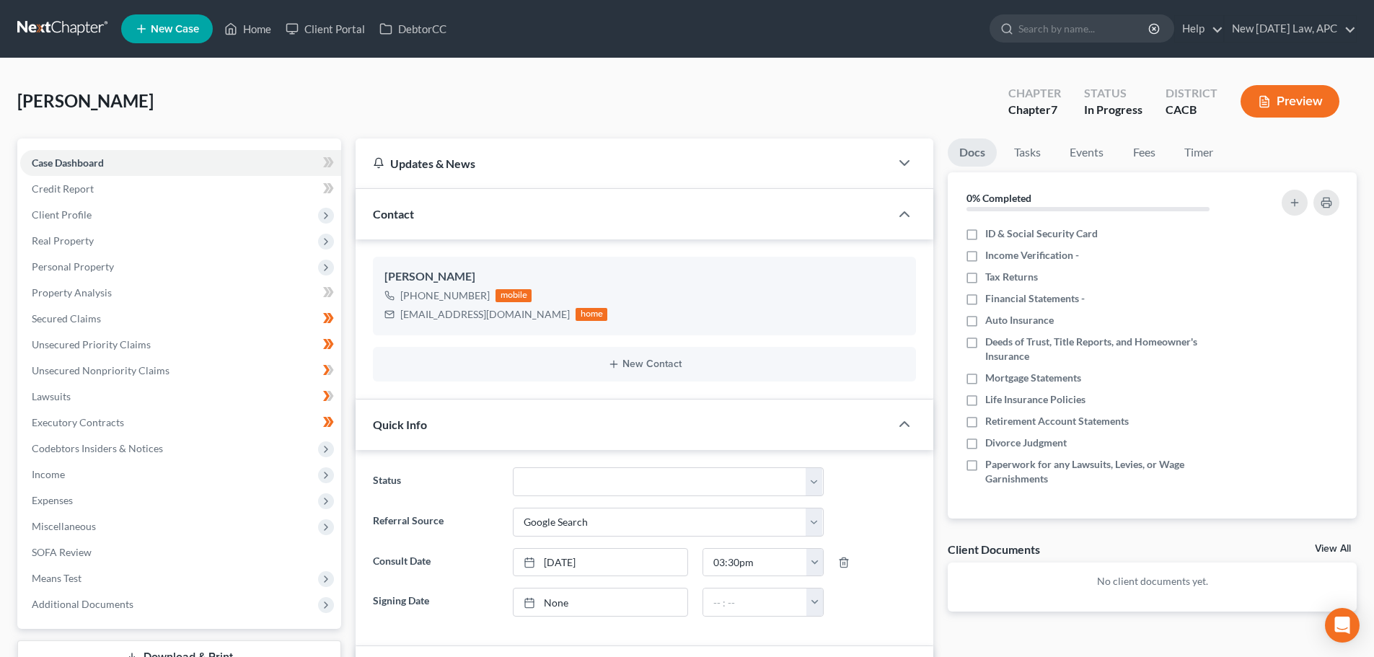
scroll to position [635, 0]
click at [356, 94] on div "[PERSON_NAME] Upgraded Chapter Chapter 7 Status In Progress District CACB Previ…" at bounding box center [686, 107] width 1339 height 63
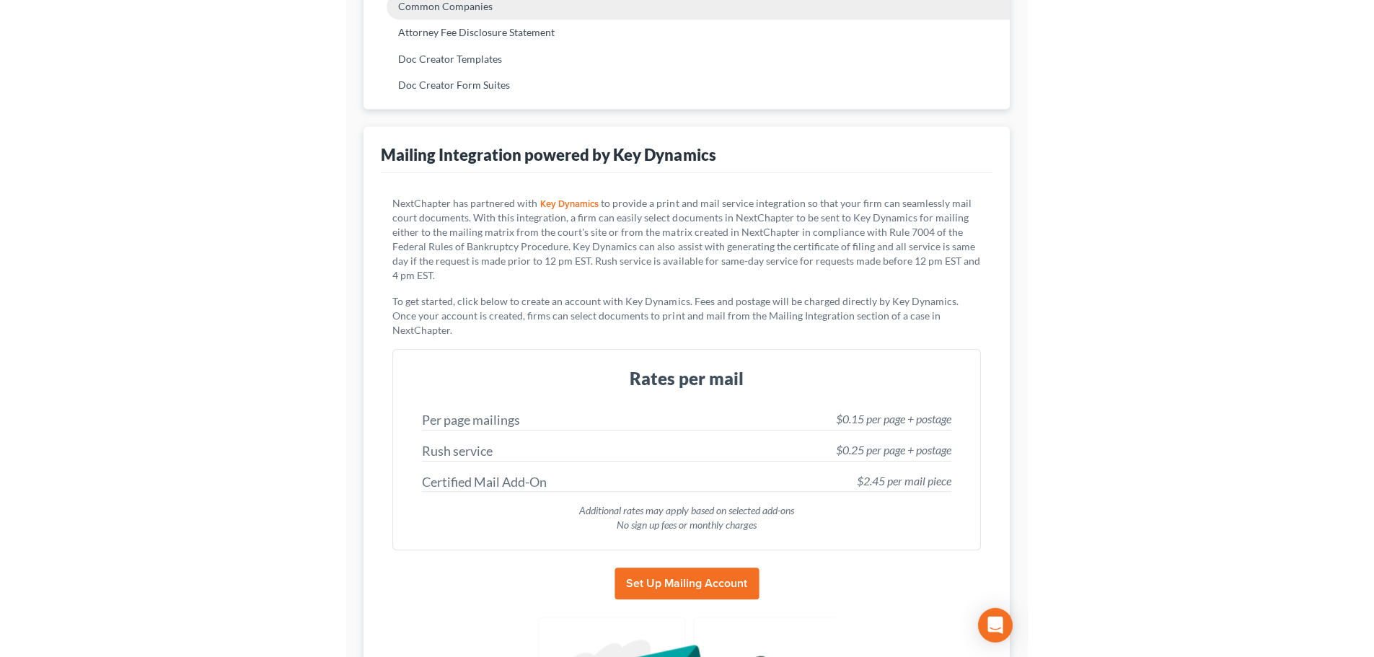
scroll to position [437, 0]
